Goal: Complete application form

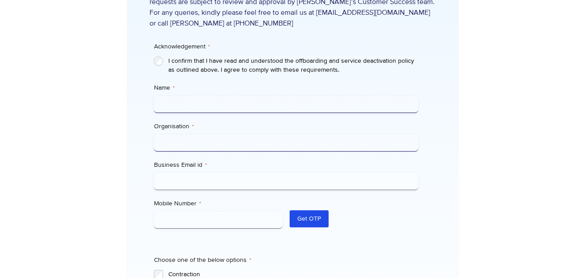
scroll to position [299, 0]
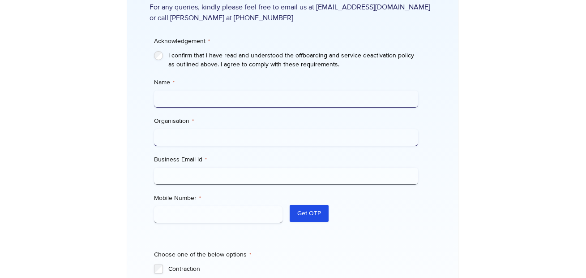
click at [193, 102] on input "Name *" at bounding box center [286, 98] width 264 height 17
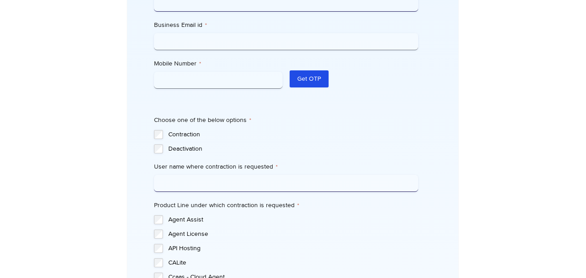
scroll to position [436, 0]
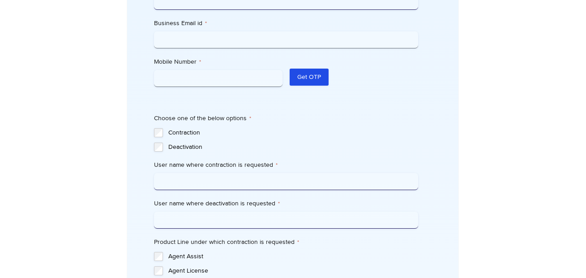
click at [158, 126] on fieldset "Choose one of the below options * Contraction Deactivation" at bounding box center [286, 133] width 264 height 38
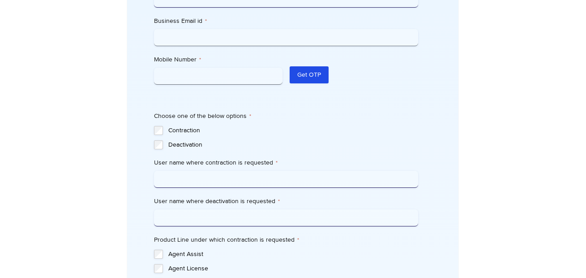
scroll to position [0, 0]
